Goal: Complete application form

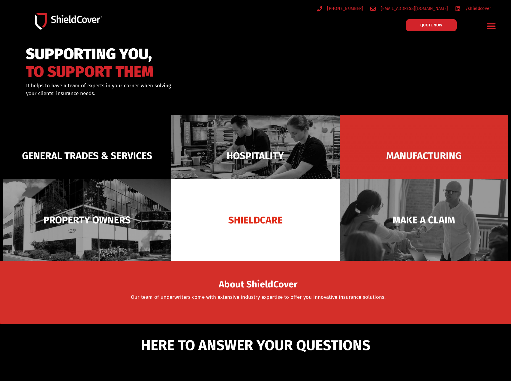
click at [490, 25] on icon "Menu Toggle" at bounding box center [491, 25] width 9 height 9
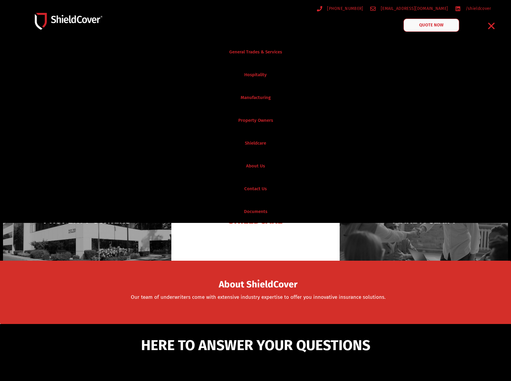
click at [436, 28] on link "QUOTE NOW" at bounding box center [431, 25] width 56 height 13
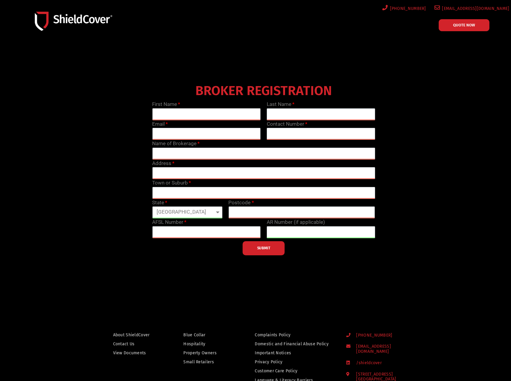
click at [208, 112] on input "text" at bounding box center [206, 114] width 109 height 12
type input "Zara"
type input "[PERSON_NAME]"
type input "0437365514"
click at [174, 132] on input "email" at bounding box center [206, 134] width 109 height 12
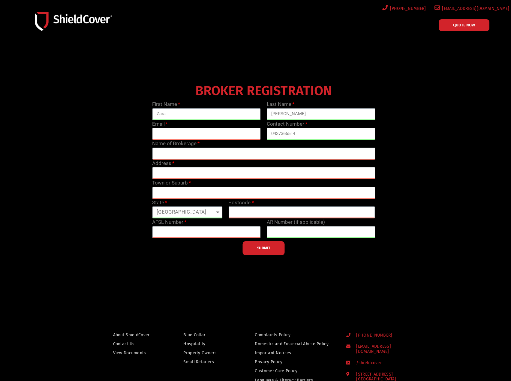
type input "[EMAIL_ADDRESS][DOMAIN_NAME]"
click at [251, 152] on input "text" at bounding box center [263, 154] width 223 height 12
click at [228, 154] on input "[PERSON_NAME][DOMAIN_NAME]" at bounding box center [263, 154] width 223 height 12
drag, startPoint x: 185, startPoint y: 153, endPoint x: 182, endPoint y: 154, distance: 3.1
click at [184, 153] on input "[PERSON_NAME]" at bounding box center [263, 154] width 223 height 12
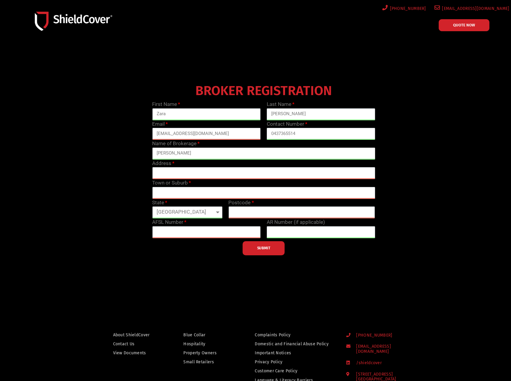
click at [183, 153] on input "[PERSON_NAME]" at bounding box center [263, 154] width 223 height 12
type input "[PERSON_NAME]"
drag, startPoint x: 170, startPoint y: 171, endPoint x: 184, endPoint y: 176, distance: 14.8
click at [170, 171] on input "text" at bounding box center [263, 173] width 223 height 12
type input "[STREET_ADDRESS]"
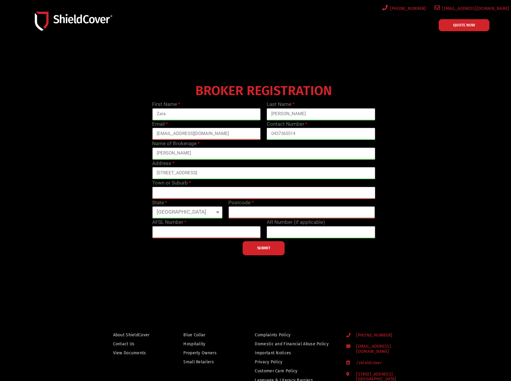
type input "Kangaroo Flat"
select select "VIC"
type input "3555"
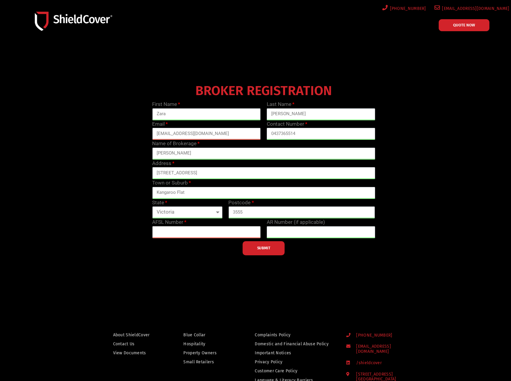
click at [199, 232] on input "text" at bounding box center [206, 232] width 109 height 12
click at [454, 23] on span "QUOTE NOW" at bounding box center [464, 25] width 22 height 4
